Goal: Task Accomplishment & Management: Complete application form

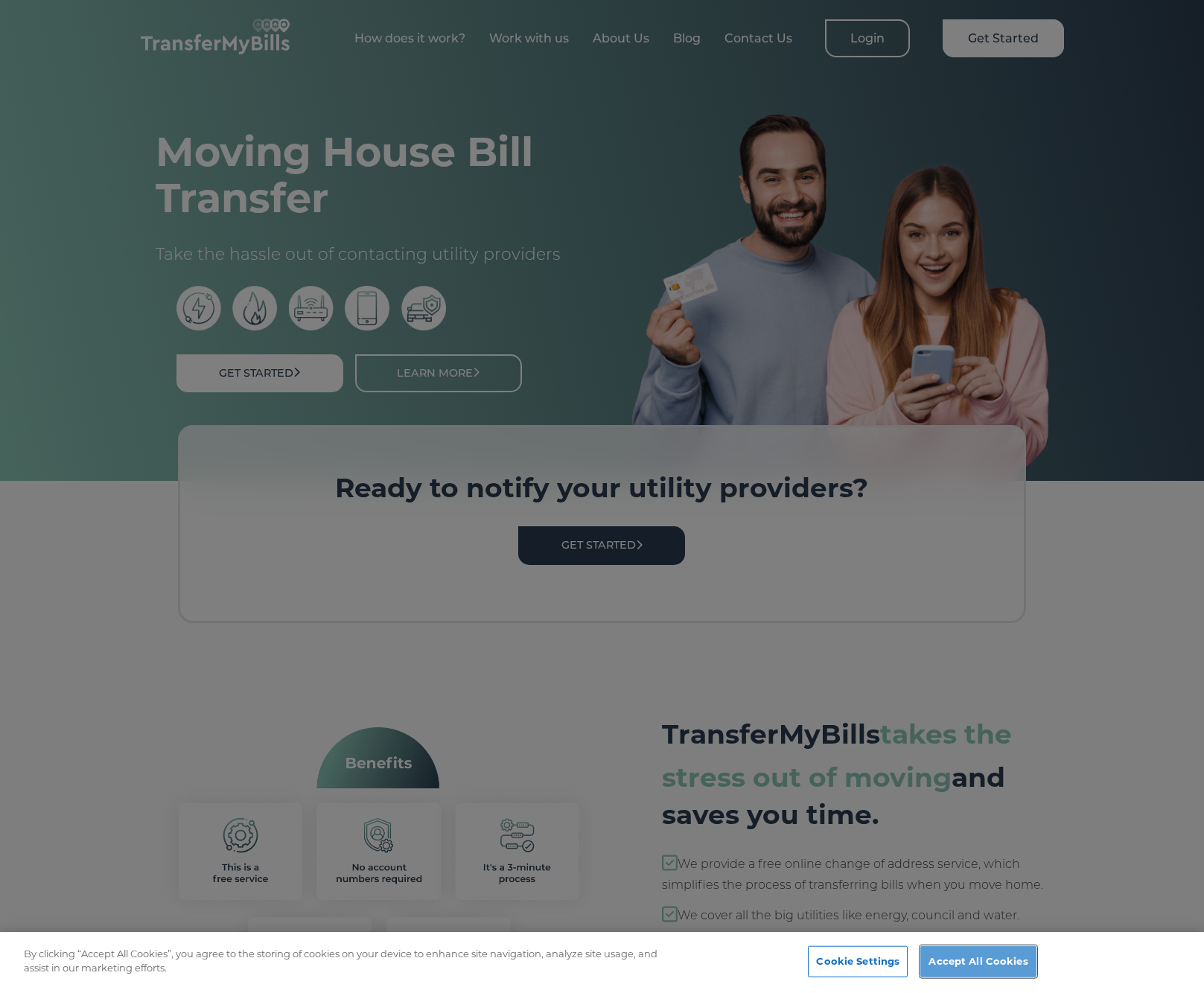
click at [980, 962] on button "Accept All Cookies" at bounding box center [977, 961] width 116 height 32
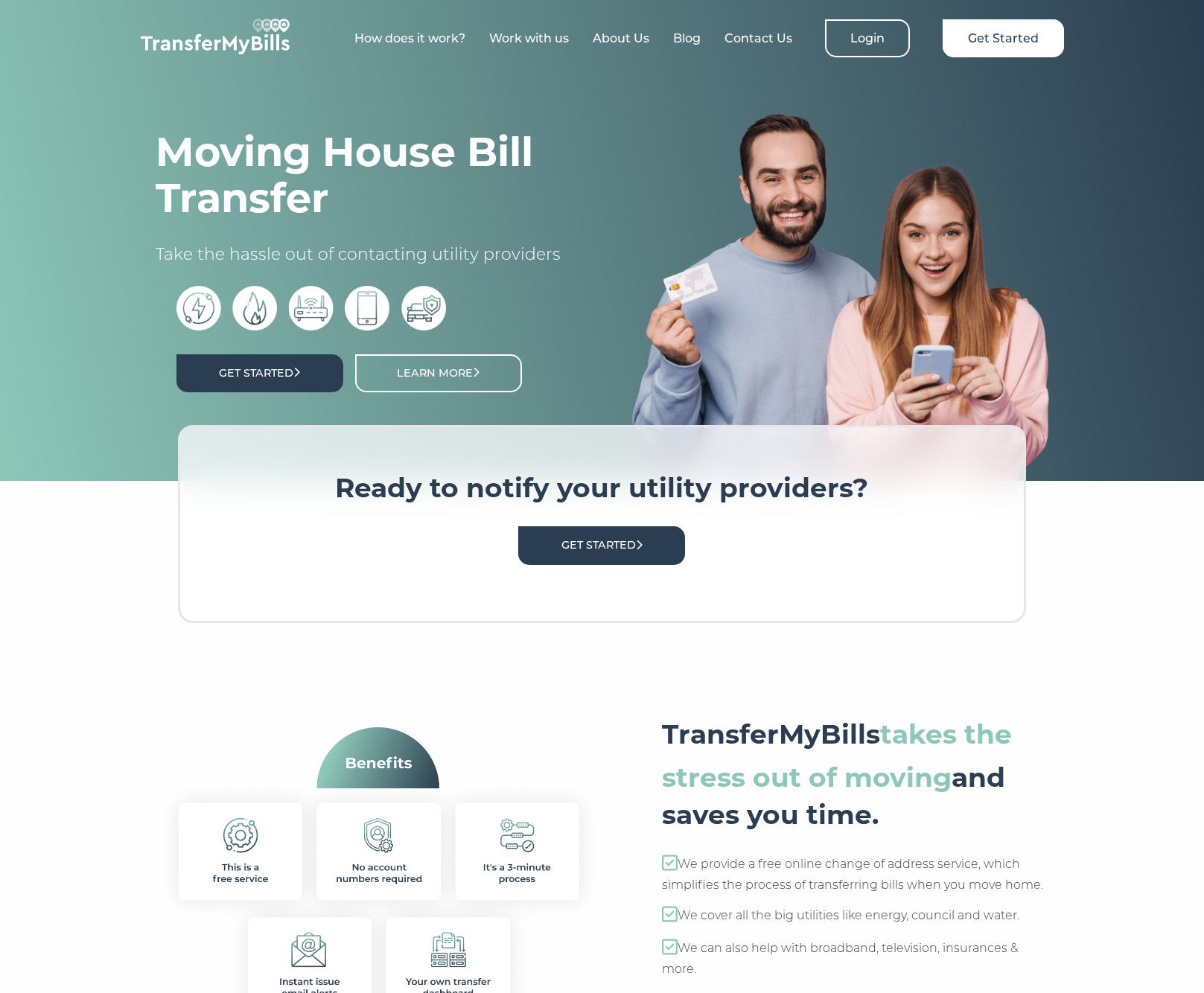
click at [298, 375] on icon at bounding box center [297, 372] width 5 height 10
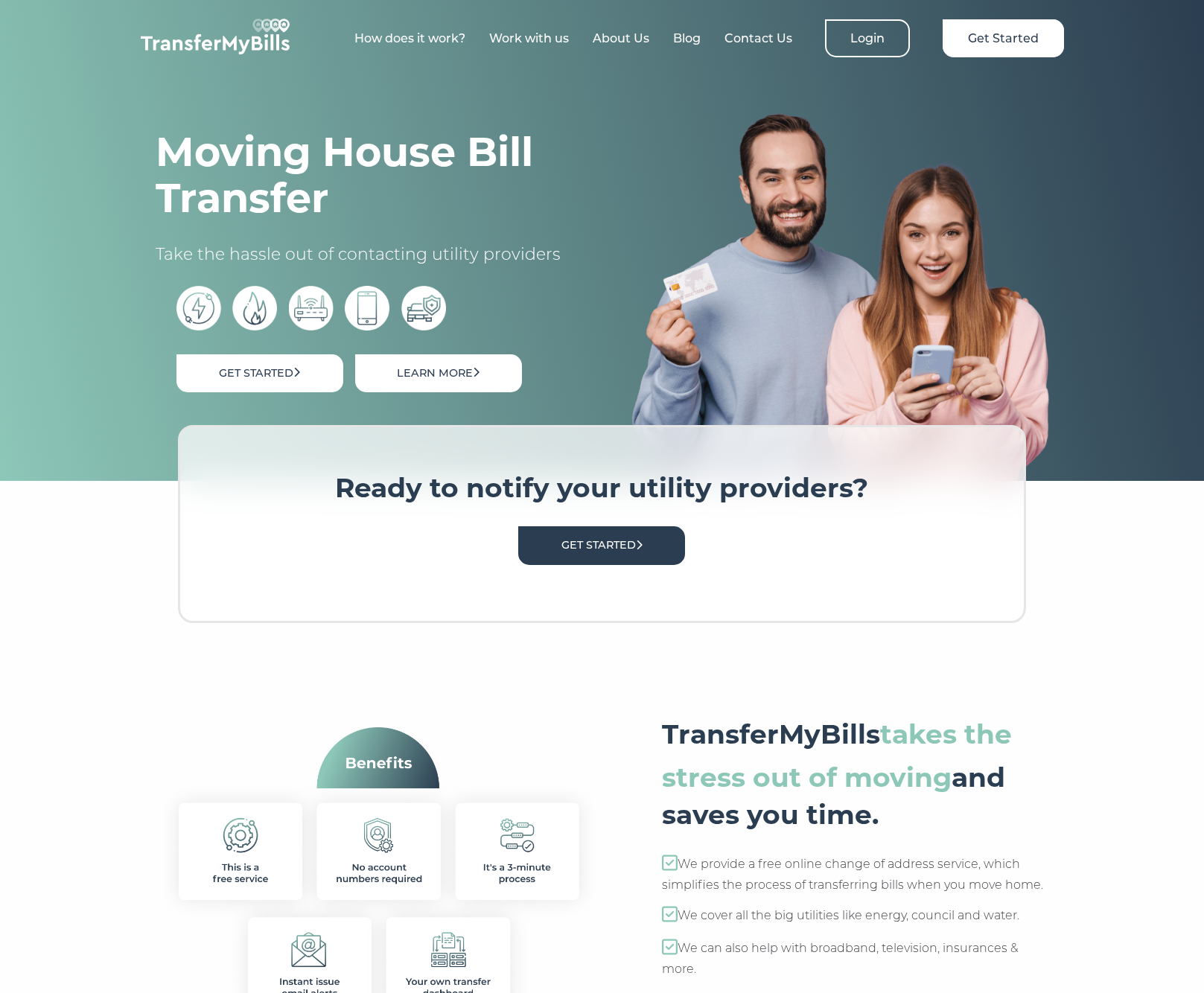
click at [410, 370] on link "Learn More" at bounding box center [438, 373] width 167 height 38
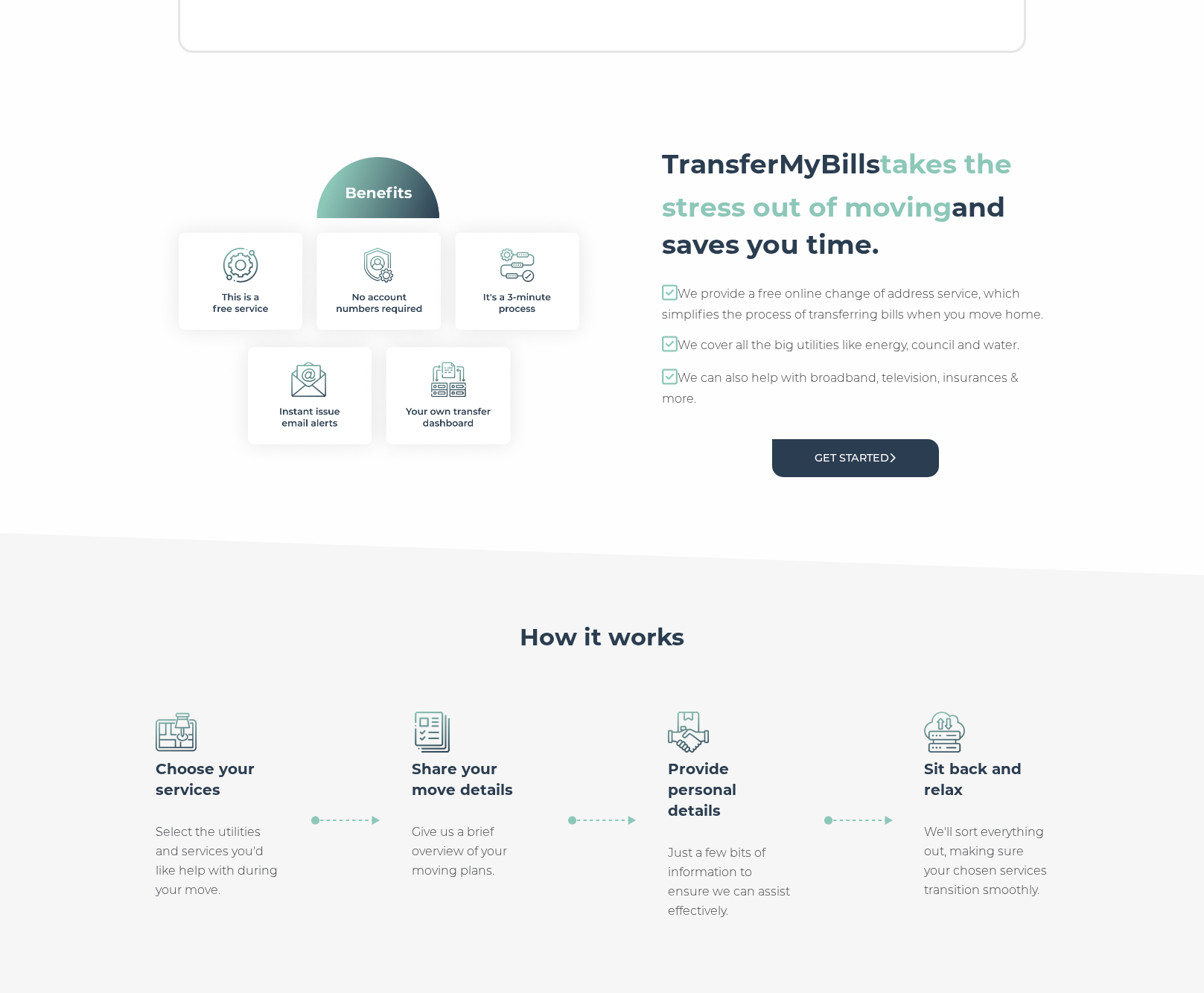
scroll to position [668, 0]
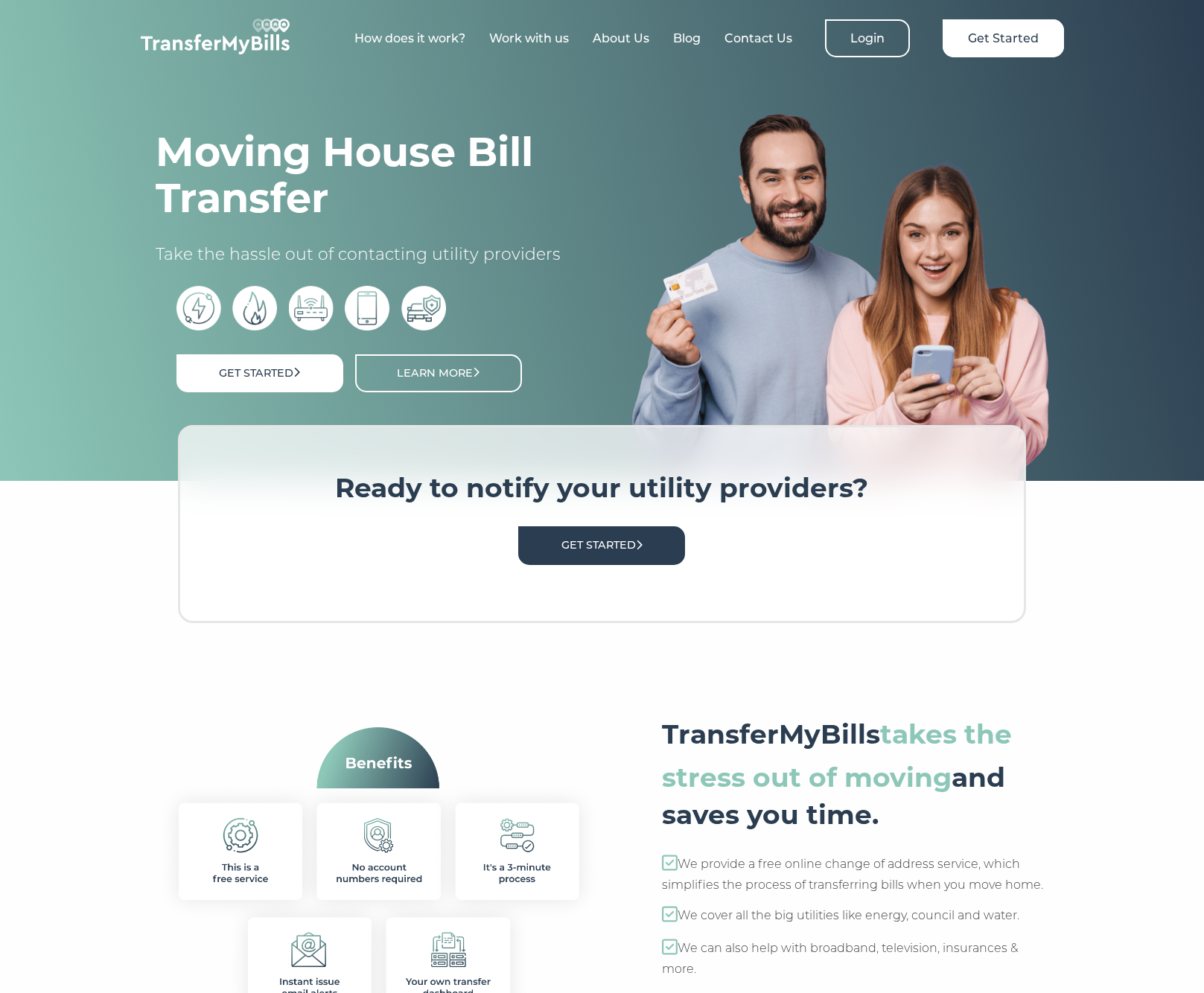
click at [546, 42] on link "Work with us" at bounding box center [528, 38] width 79 height 14
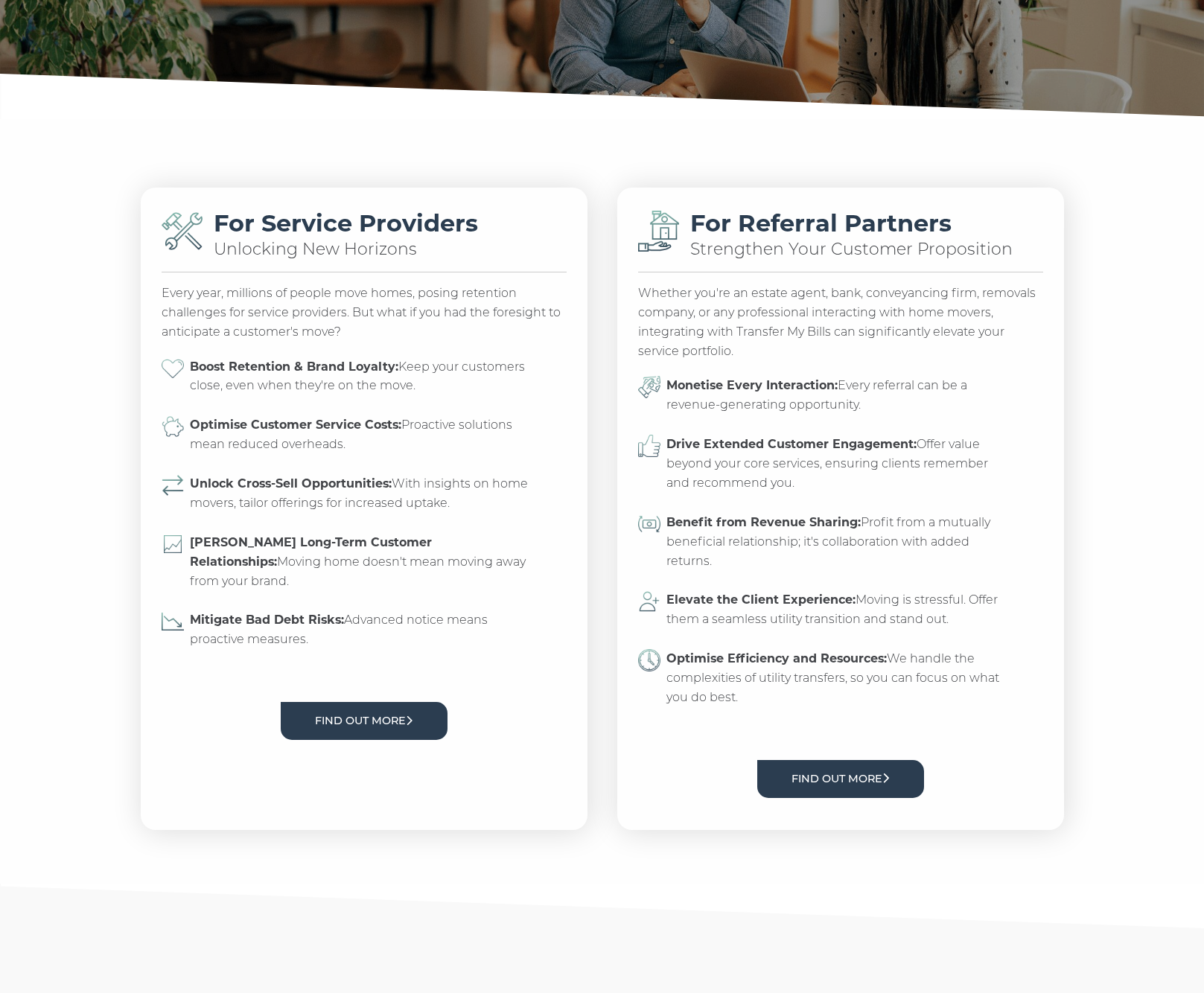
scroll to position [195, 0]
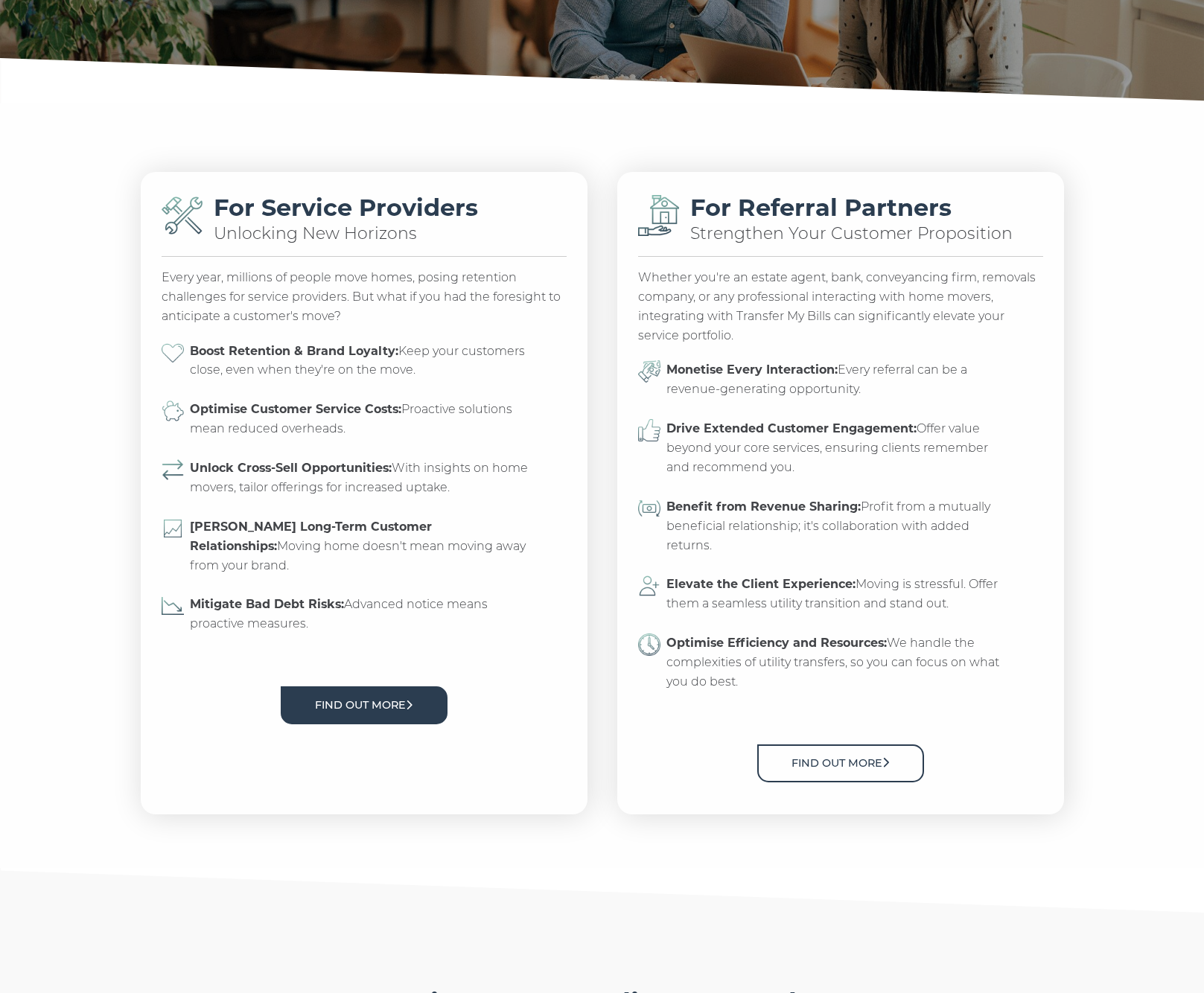
click at [856, 768] on link "Find out more" at bounding box center [840, 763] width 167 height 38
click at [359, 695] on link "Find out more" at bounding box center [364, 705] width 167 height 38
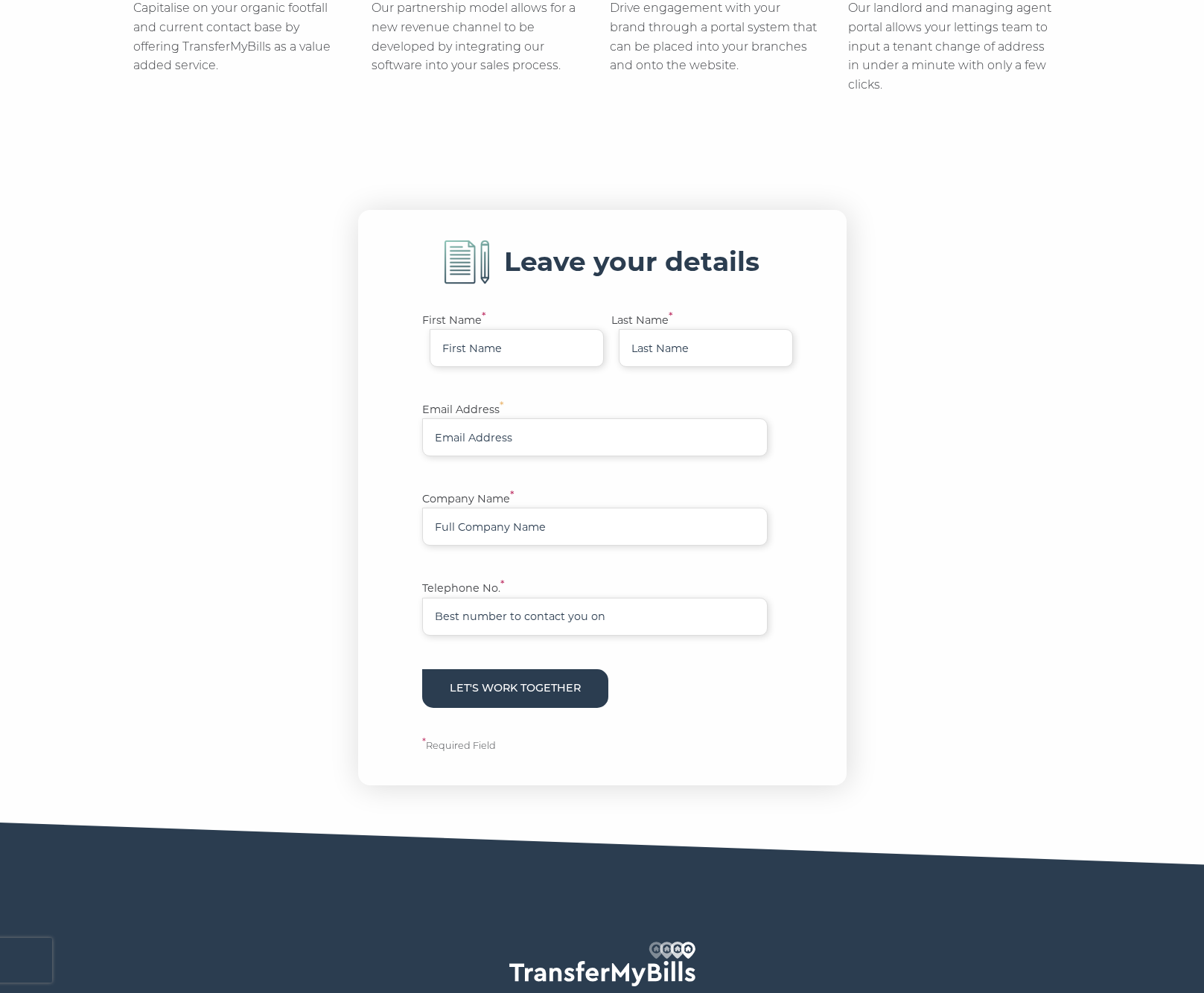
scroll to position [484, 0]
click at [473, 357] on input "First Name *" at bounding box center [517, 347] width 174 height 38
type input "Hannah"
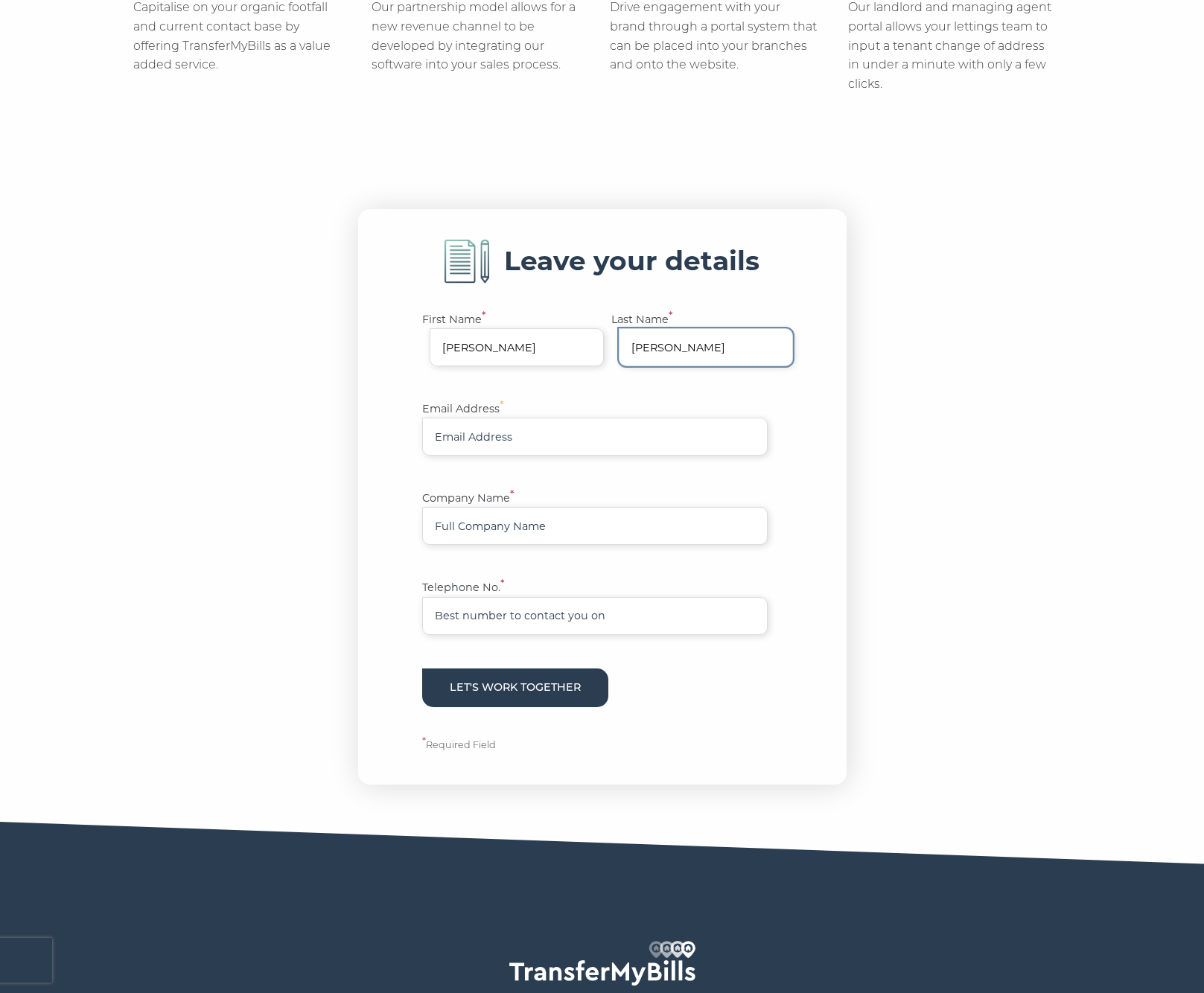
type input "Palmer"
click at [469, 432] on input "Email Address *" at bounding box center [594, 436] width 346 height 38
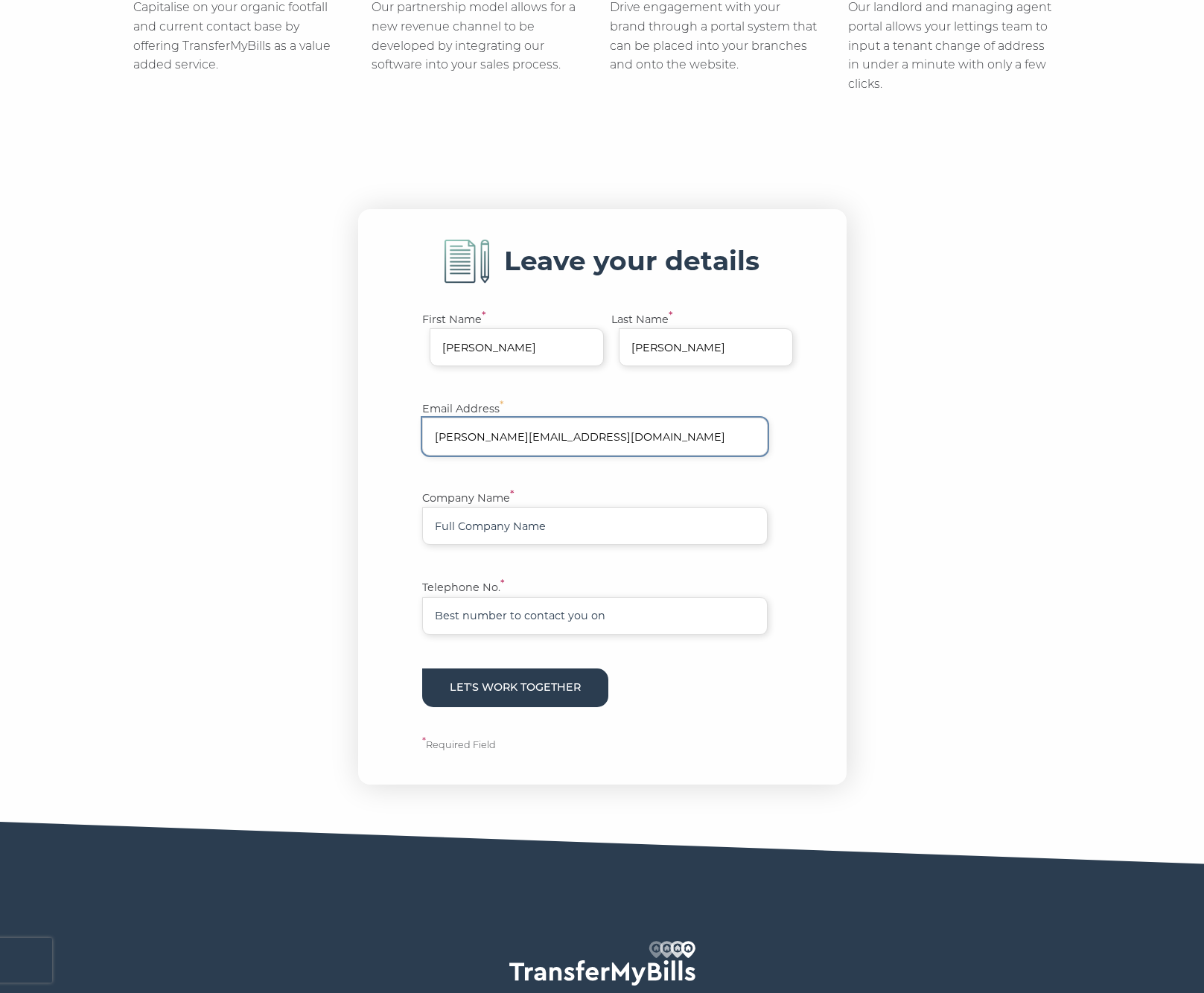
type input "hannah.palmer@decision.tech"
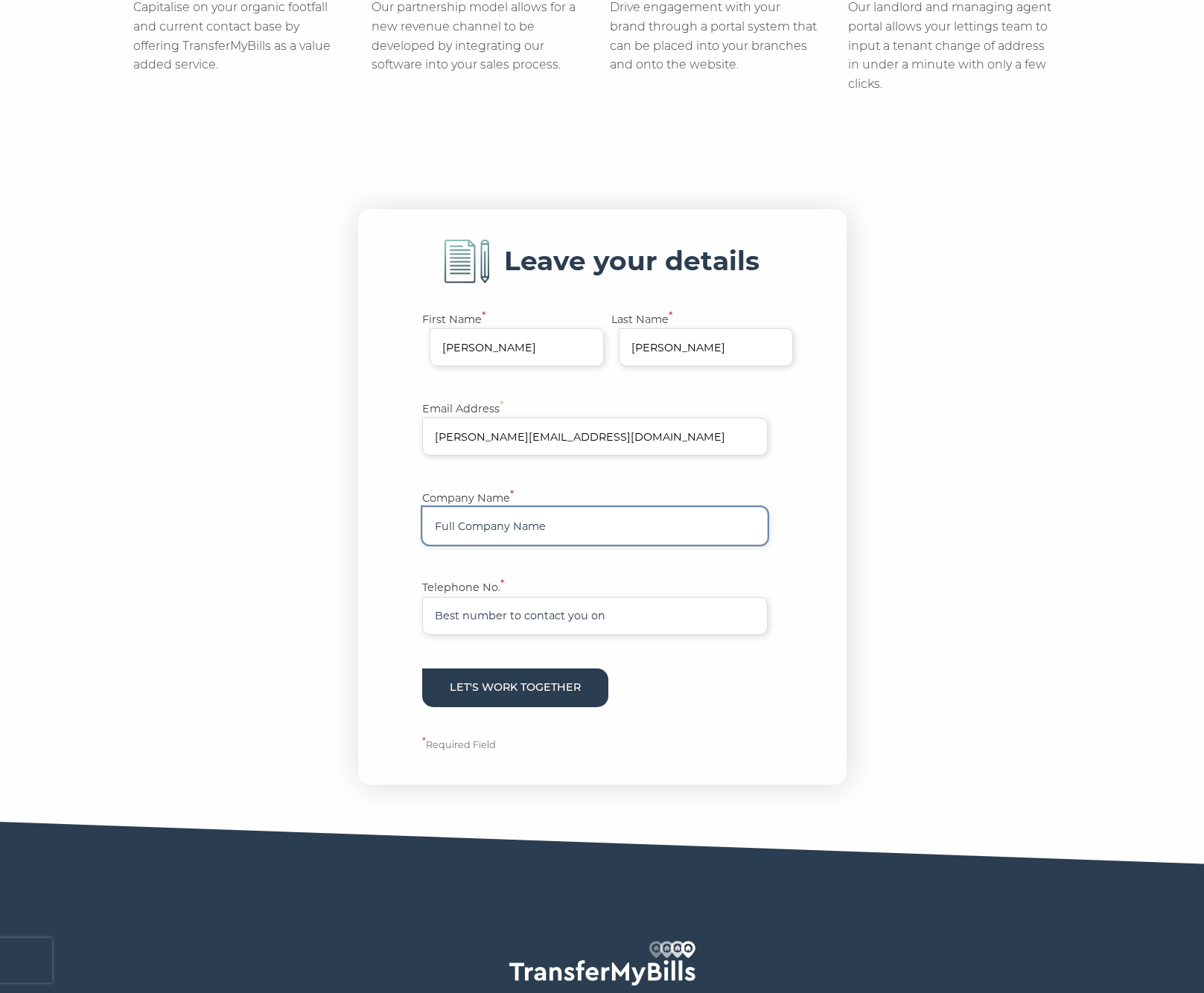
click at [498, 523] on input "Company Name *" at bounding box center [594, 526] width 346 height 38
type input "MONY Group - MoneySuperMarket"
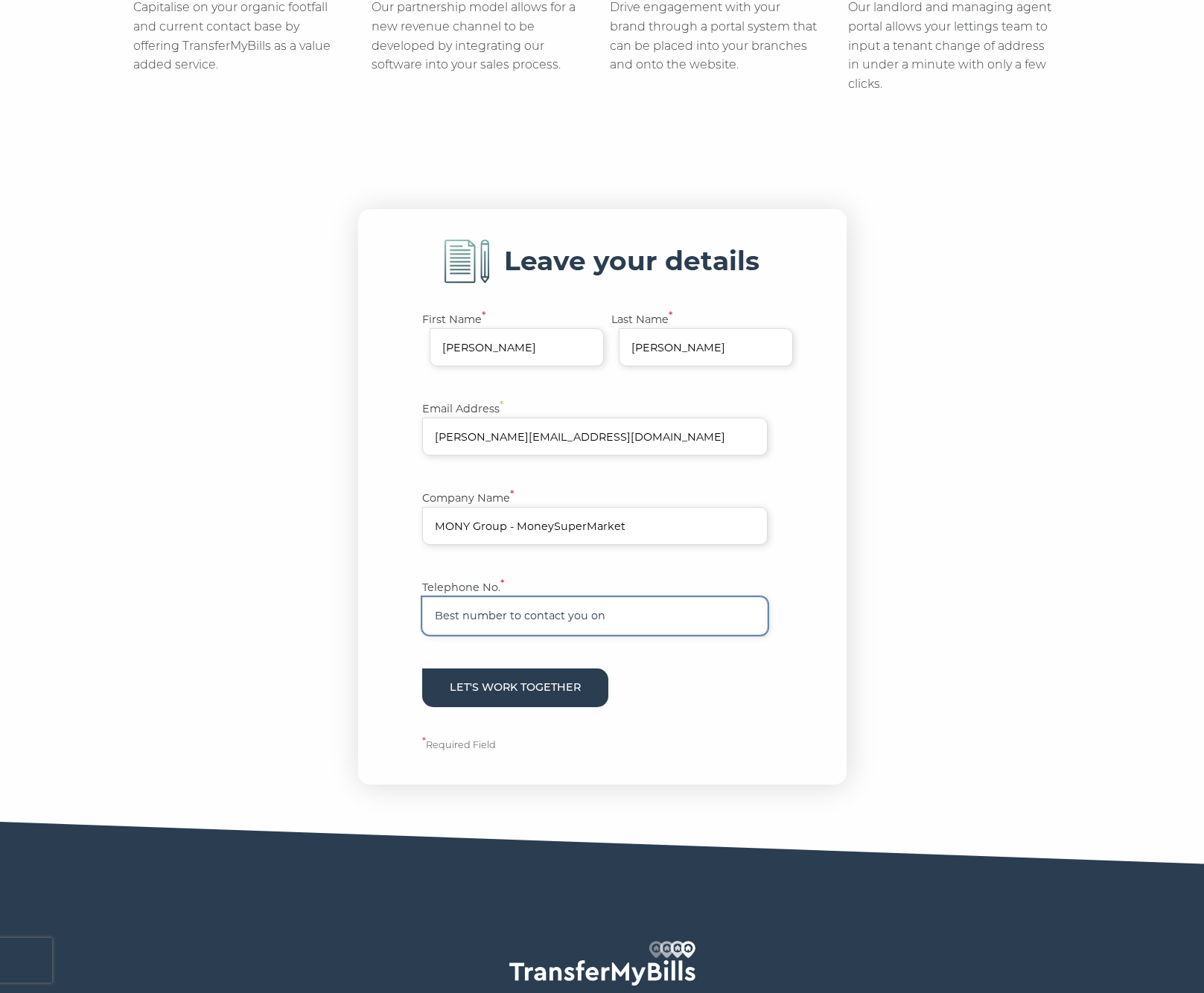
click at [525, 619] on input "Telephone No. *" at bounding box center [594, 616] width 346 height 38
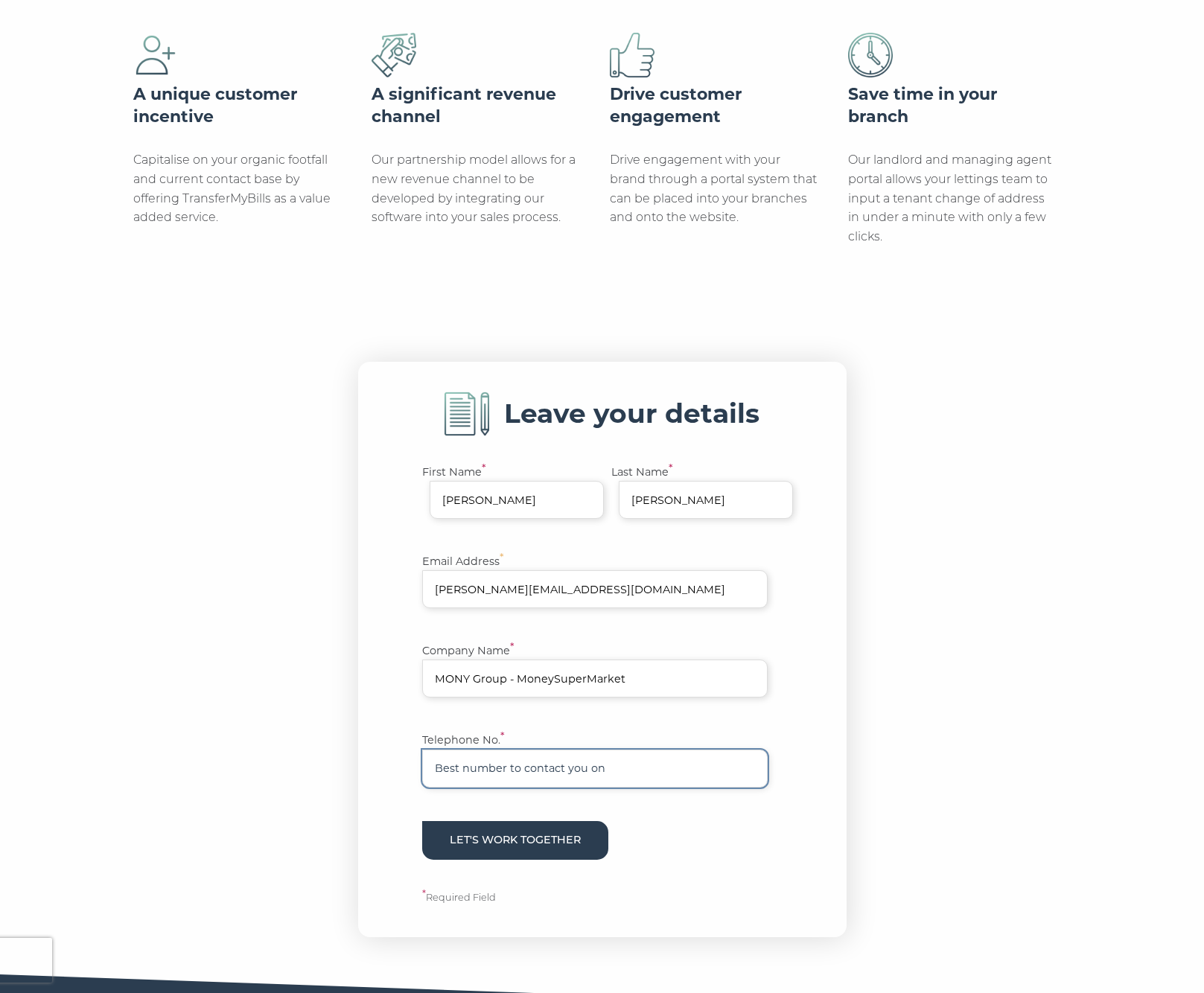
scroll to position [330, 0]
click at [528, 771] on input "Telephone No. *" at bounding box center [594, 769] width 346 height 38
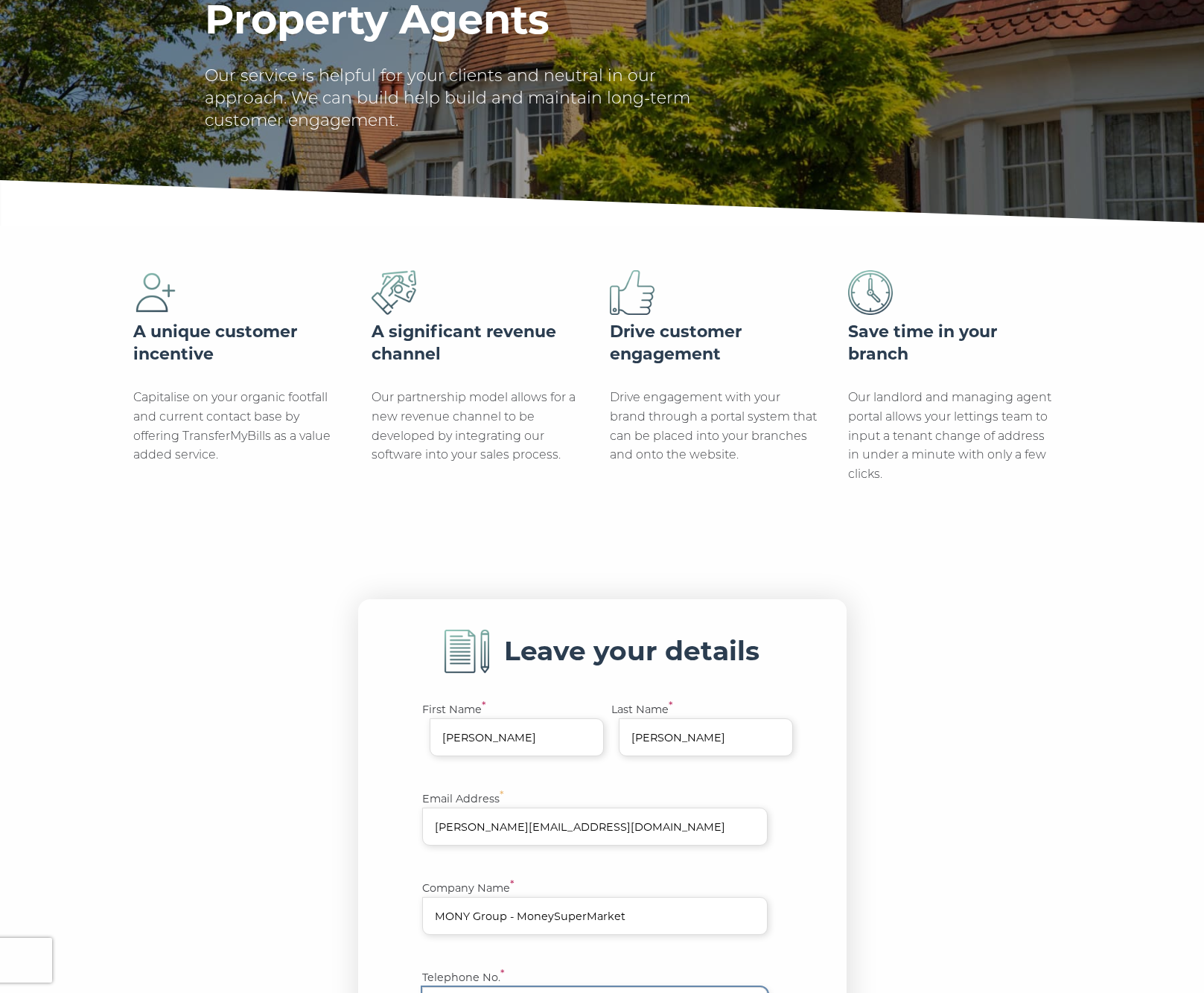
scroll to position [0, 0]
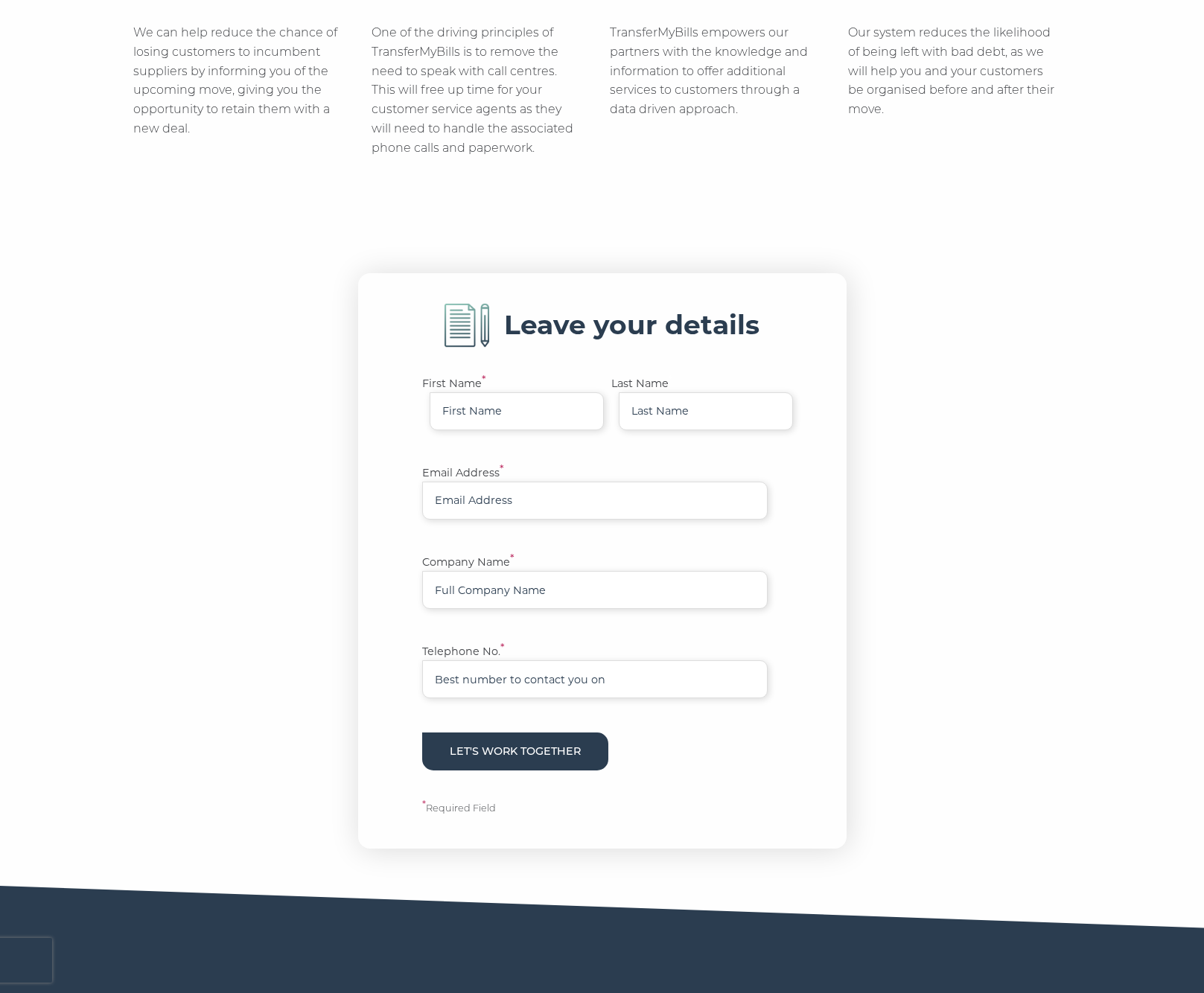
scroll to position [518, 0]
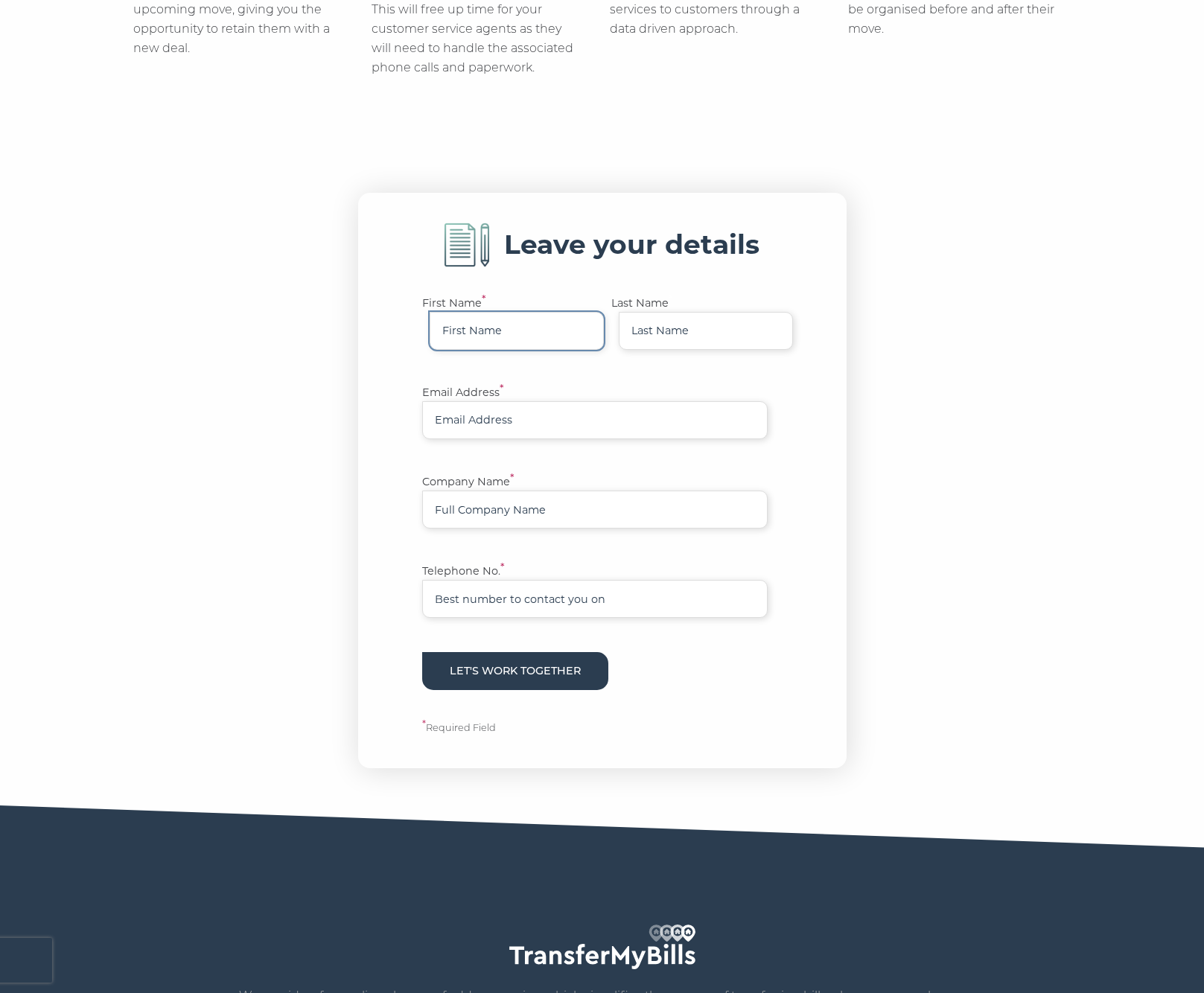
click at [494, 340] on input "First Name *" at bounding box center [517, 331] width 174 height 38
type input "[PERSON_NAME]"
click at [482, 415] on input "Email Address *" at bounding box center [594, 420] width 346 height 38
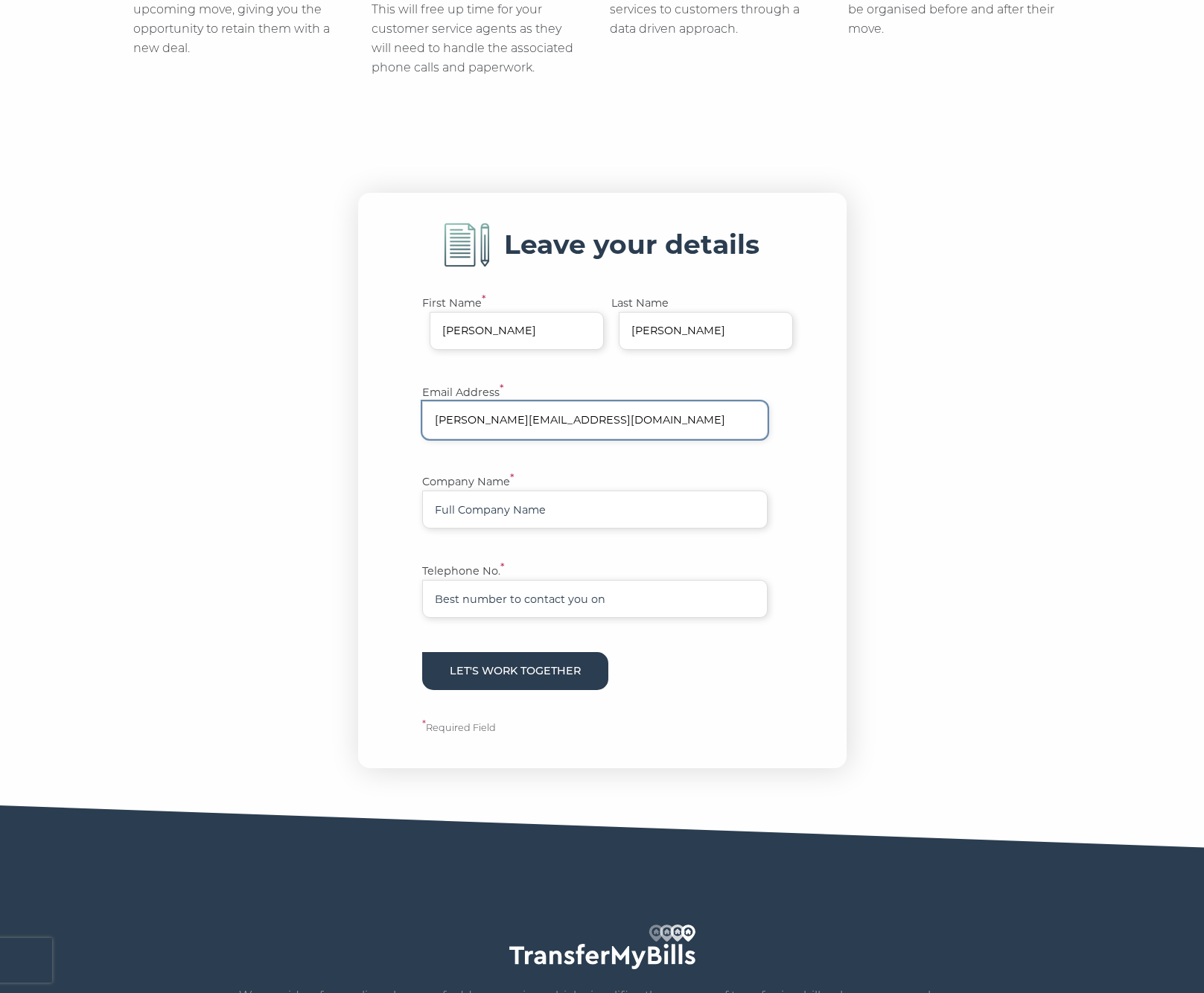
type input "[PERSON_NAME][EMAIL_ADDRESS][DOMAIN_NAME]"
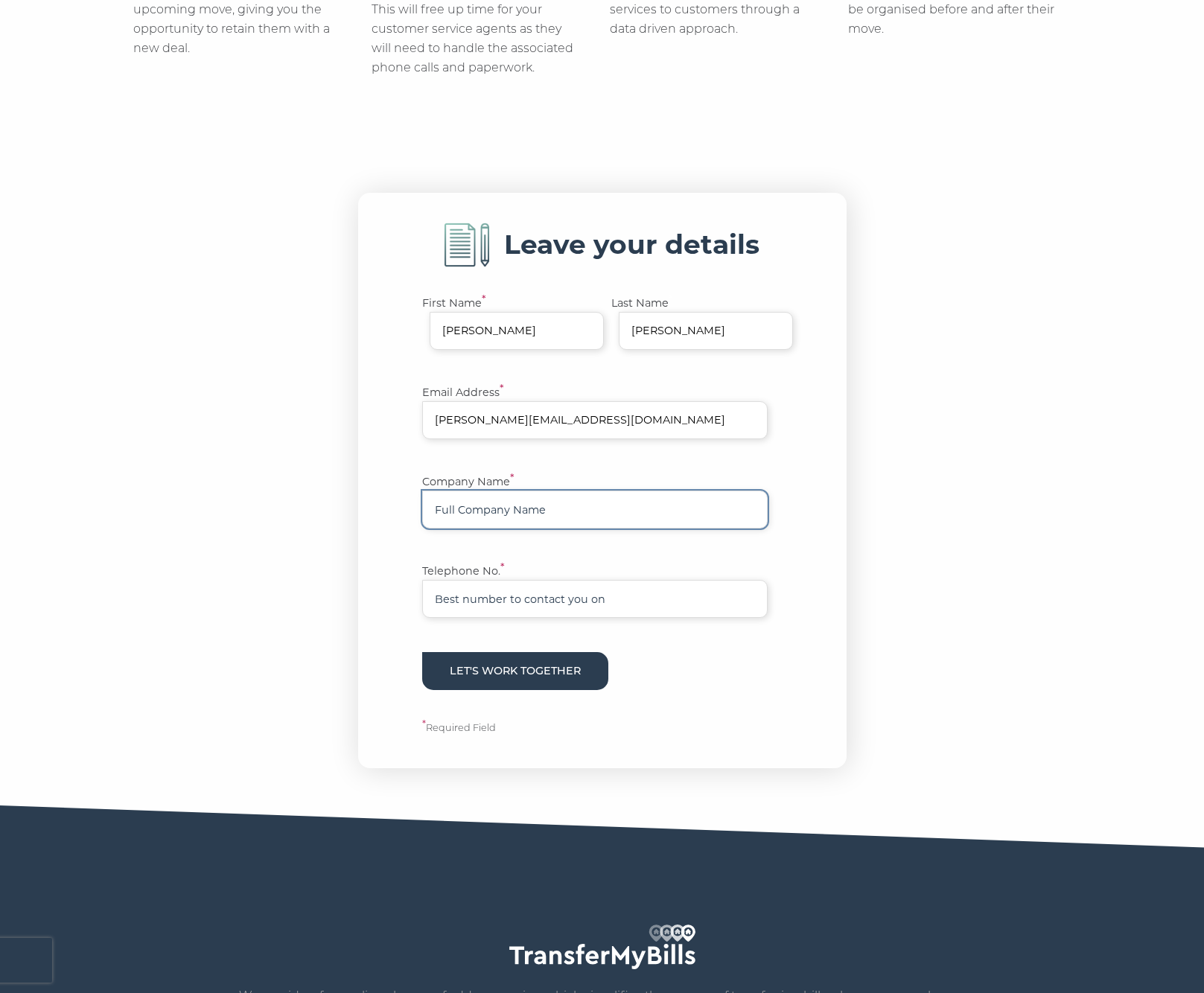
click at [505, 520] on input "Company Name *" at bounding box center [594, 510] width 346 height 38
type input "MONY Group - MoneySuperMarket"
click at [511, 599] on input "Telephone No. *" at bounding box center [594, 599] width 346 height 38
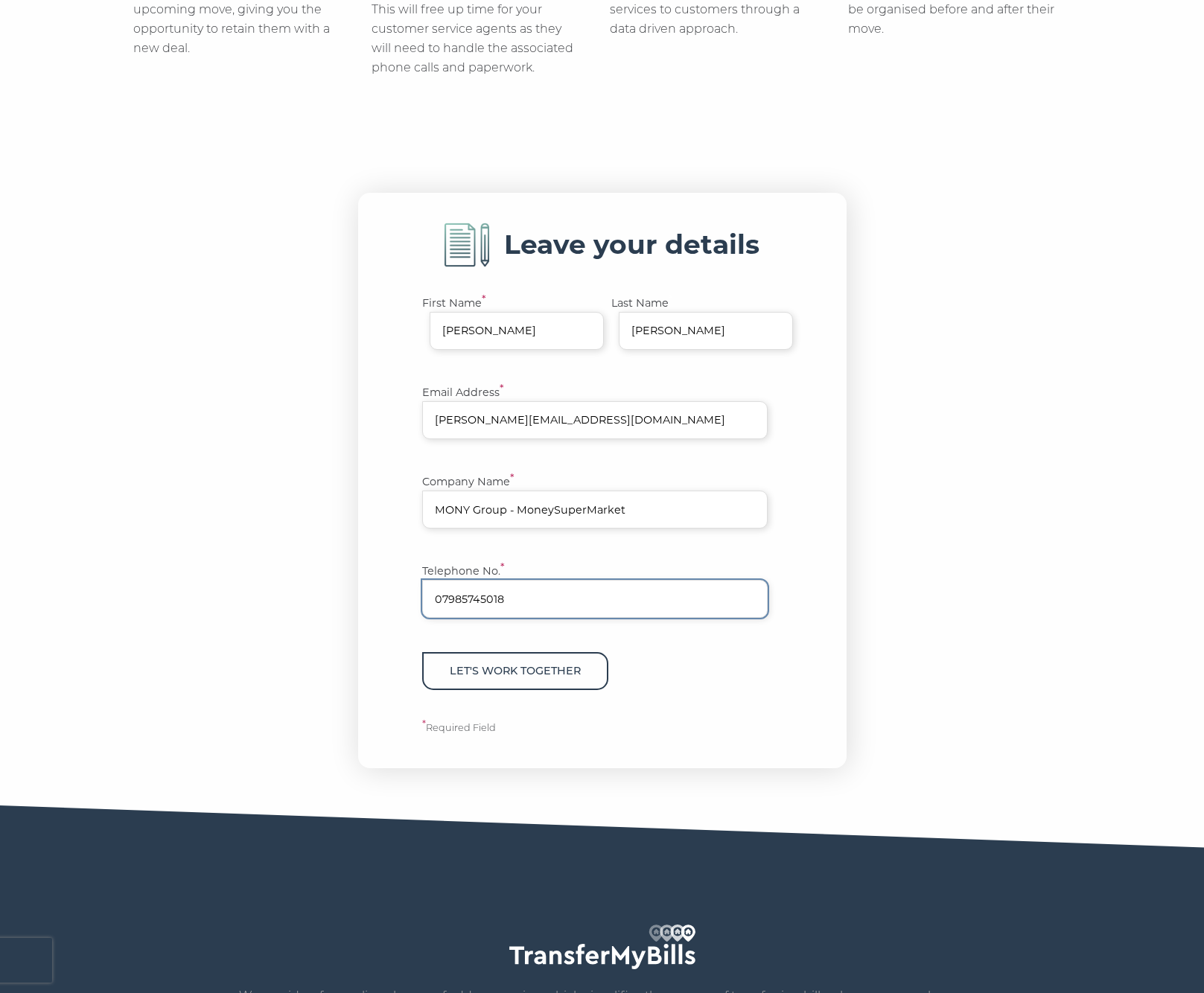
type input "07985745018"
click at [524, 672] on button "Let's work together" at bounding box center [515, 671] width 186 height 38
